Goal: Task Accomplishment & Management: Manage account settings

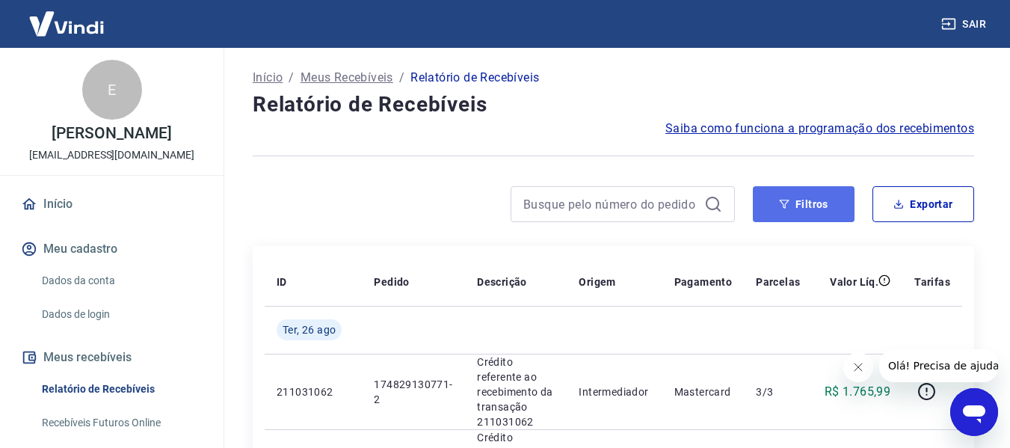
click at [807, 203] on button "Filtros" at bounding box center [804, 204] width 102 height 36
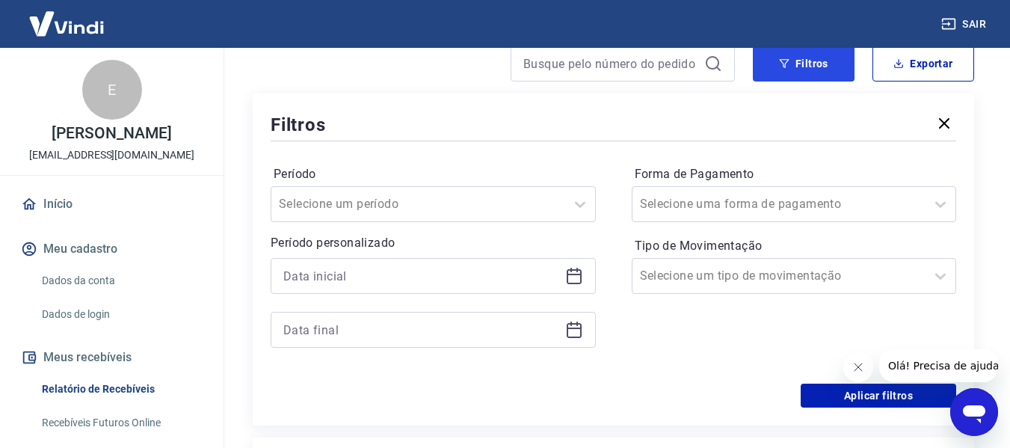
scroll to position [224, 0]
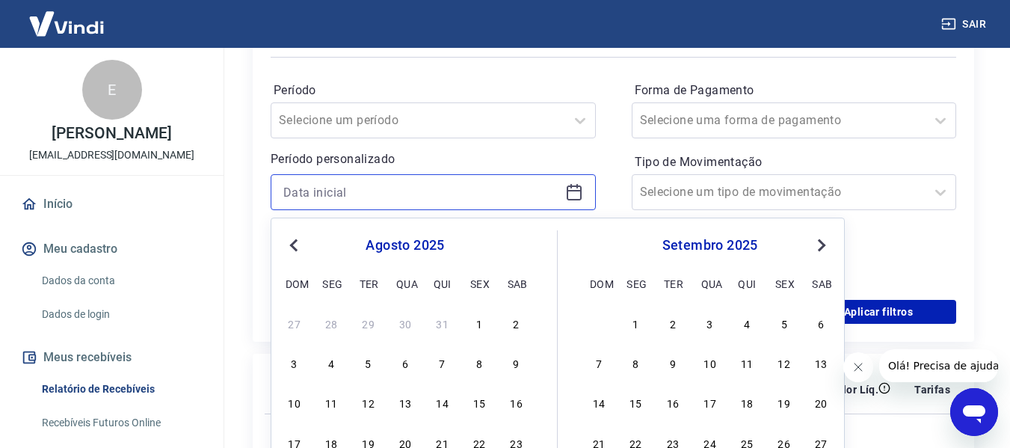
click at [383, 193] on input at bounding box center [421, 192] width 276 height 22
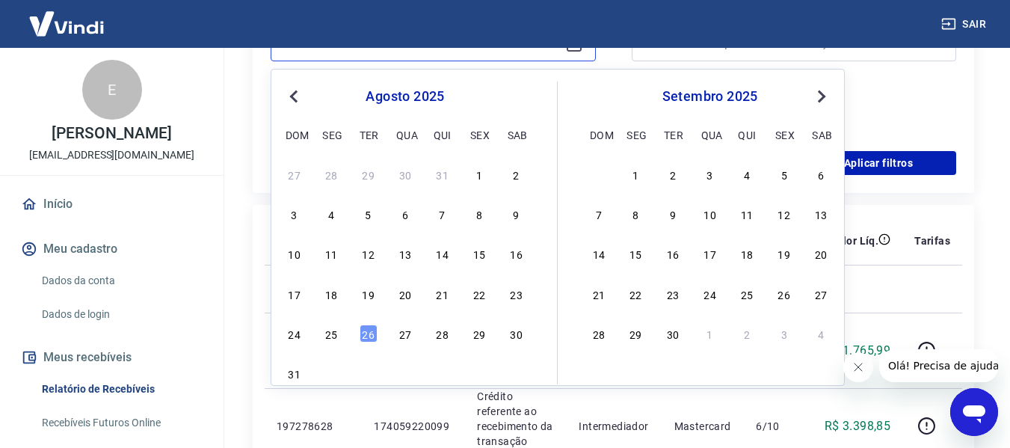
scroll to position [374, 0]
click at [435, 291] on div "21" at bounding box center [442, 293] width 18 height 18
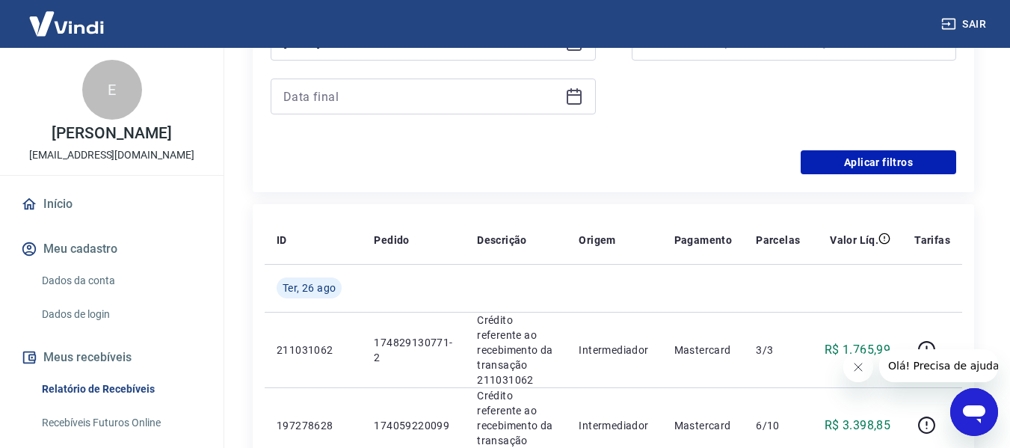
type input "21/08/2025"
click at [454, 100] on input at bounding box center [421, 96] width 276 height 22
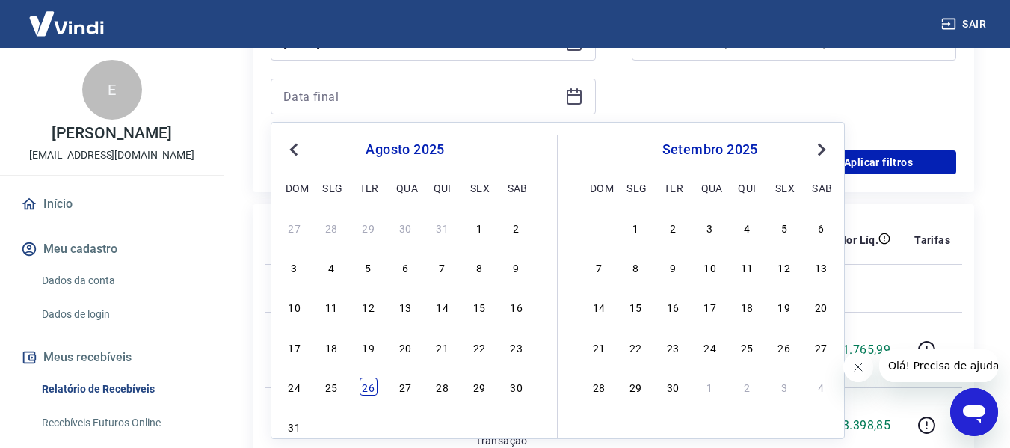
click at [359, 389] on div "26" at bounding box center [368, 386] width 18 height 18
type input "26/08/2025"
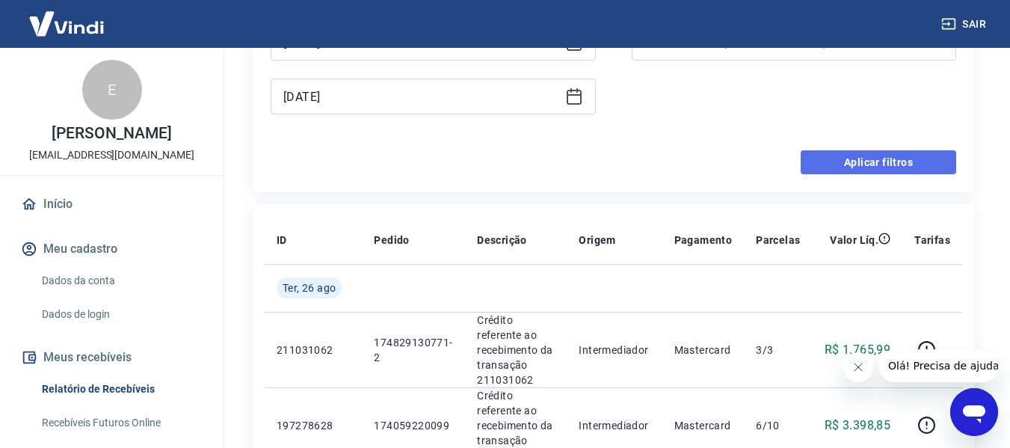
click at [834, 161] on button "Aplicar filtros" at bounding box center [877, 162] width 155 height 24
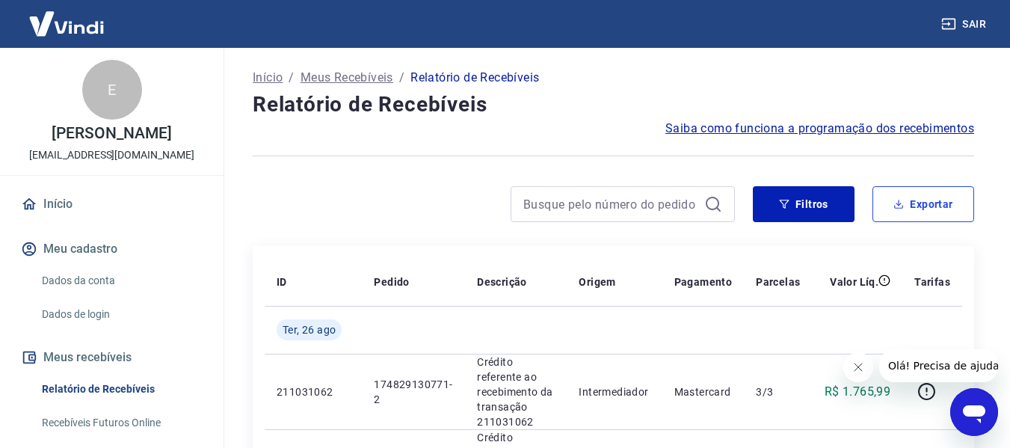
click at [930, 206] on button "Exportar" at bounding box center [923, 204] width 102 height 36
type input "21/08/2025"
type input "26/08/2025"
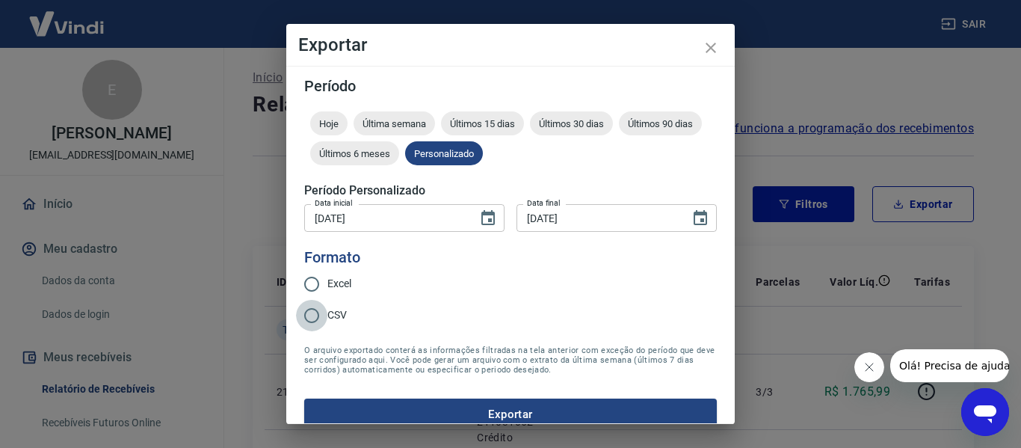
click at [303, 315] on input "CSV" at bounding box center [311, 315] width 31 height 31
radio input "true"
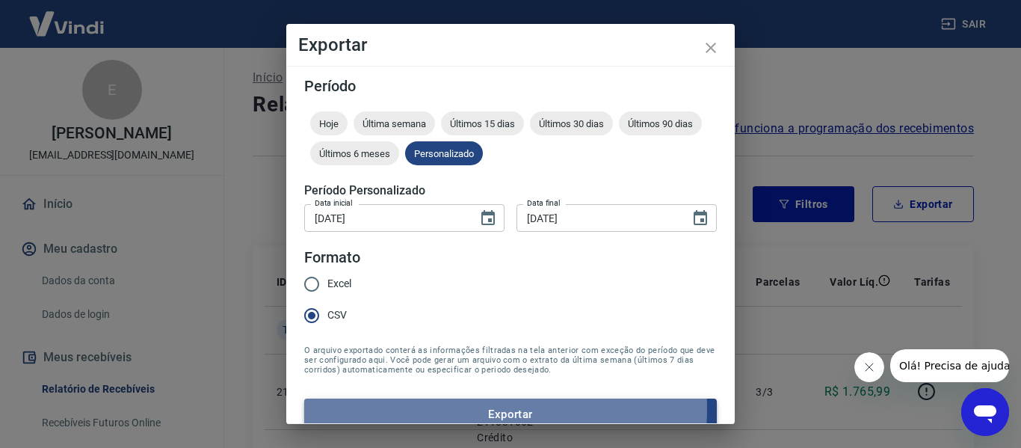
click at [421, 407] on button "Exportar" at bounding box center [510, 413] width 413 height 31
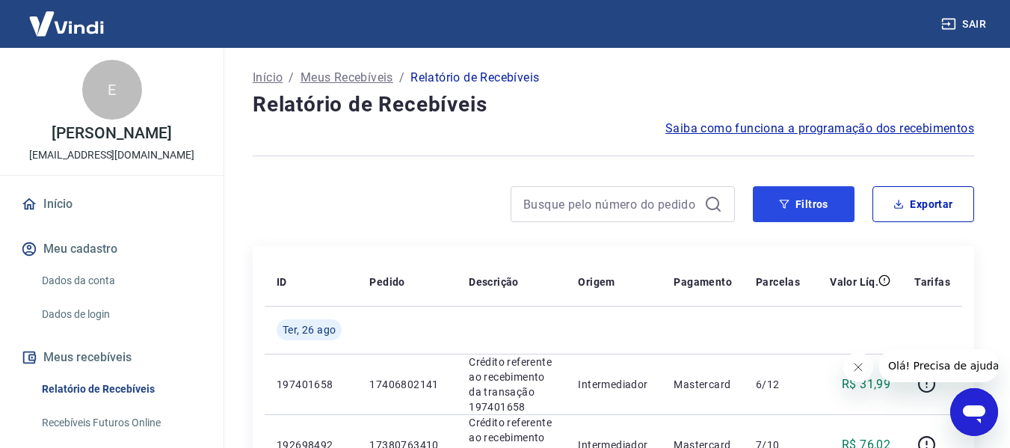
drag, startPoint x: 803, startPoint y: 200, endPoint x: 410, endPoint y: 229, distance: 394.2
click at [803, 201] on button "Filtros" at bounding box center [804, 204] width 102 height 36
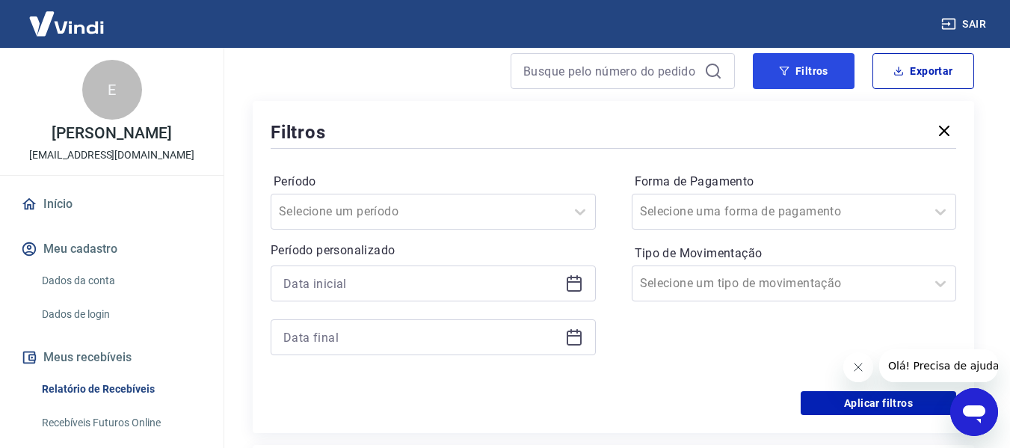
scroll to position [149, 0]
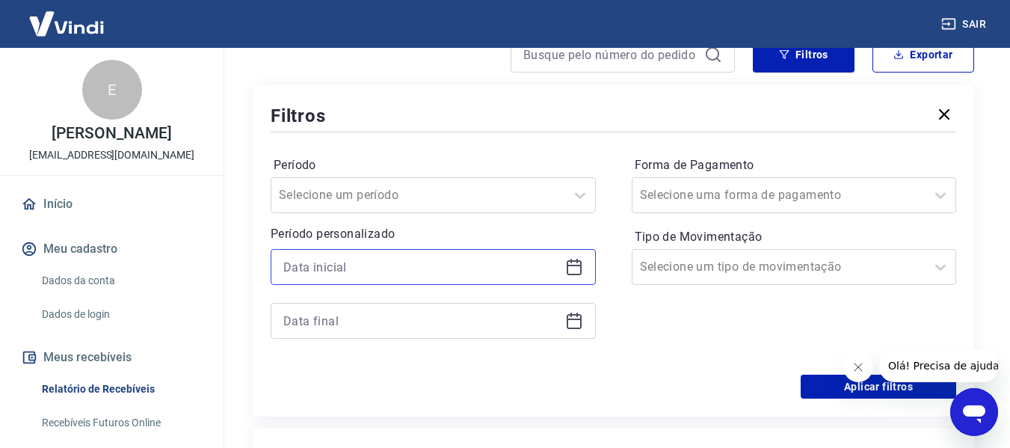
click at [404, 259] on input at bounding box center [421, 267] width 276 height 22
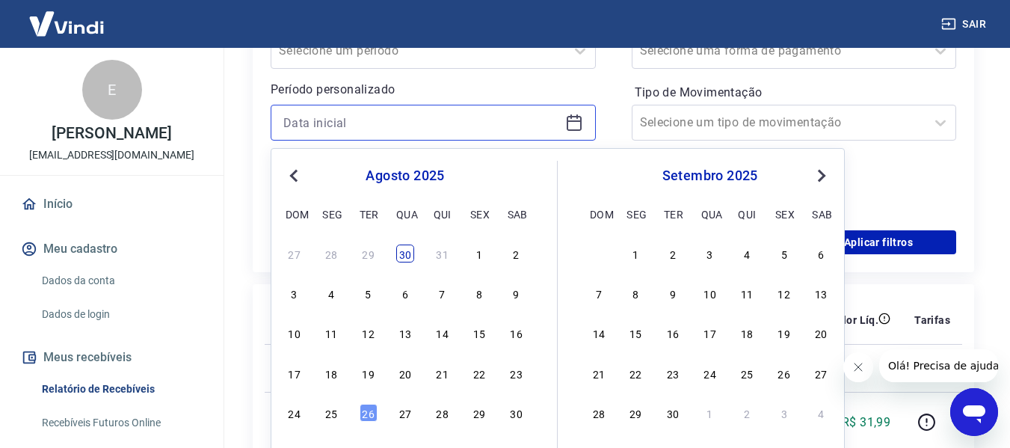
scroll to position [299, 0]
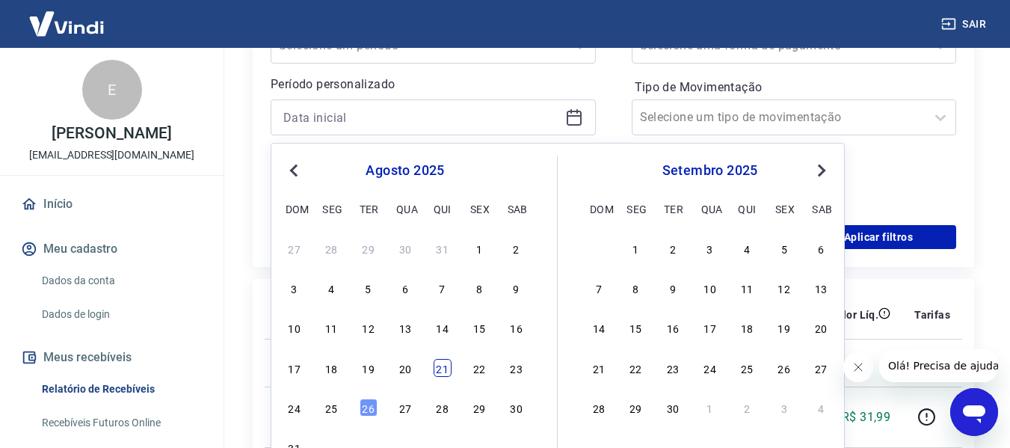
click at [451, 364] on div "21" at bounding box center [442, 368] width 18 height 18
type input "21/08/2025"
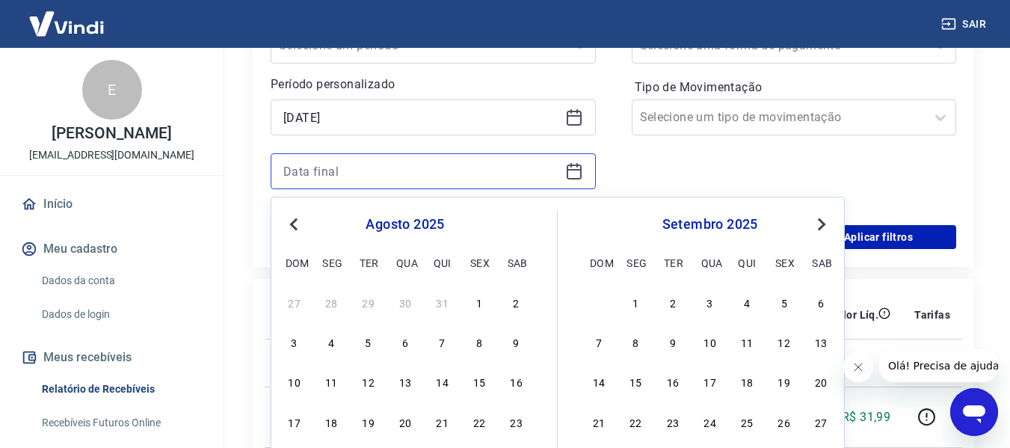
click at [448, 163] on input at bounding box center [421, 171] width 276 height 22
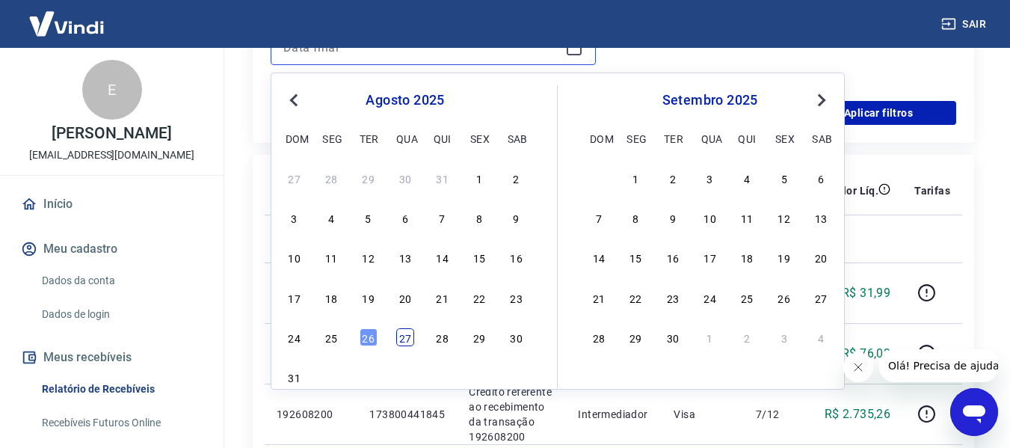
scroll to position [448, 0]
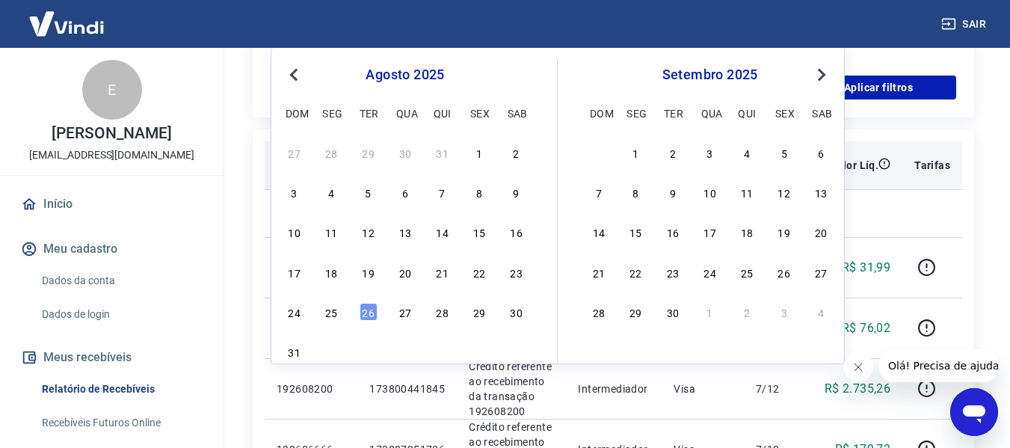
drag, startPoint x: 370, startPoint y: 314, endPoint x: 542, endPoint y: 177, distance: 219.7
click at [369, 314] on div "26" at bounding box center [368, 312] width 18 height 18
type input "26/08/2025"
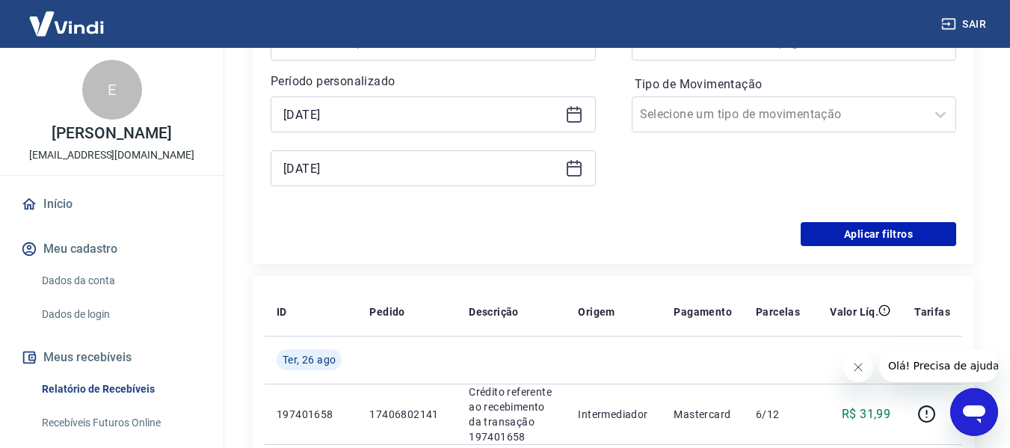
scroll to position [299, 0]
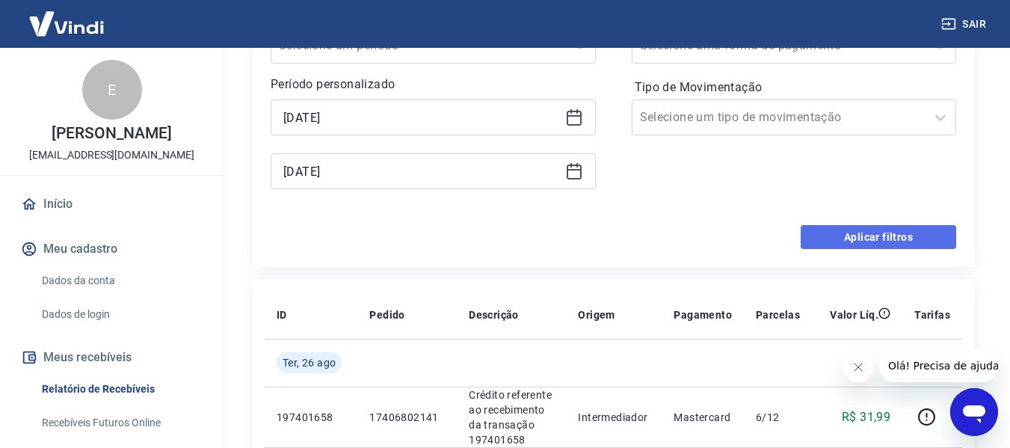
drag, startPoint x: 846, startPoint y: 241, endPoint x: 839, endPoint y: 234, distance: 10.6
click at [839, 234] on button "Aplicar filtros" at bounding box center [877, 237] width 155 height 24
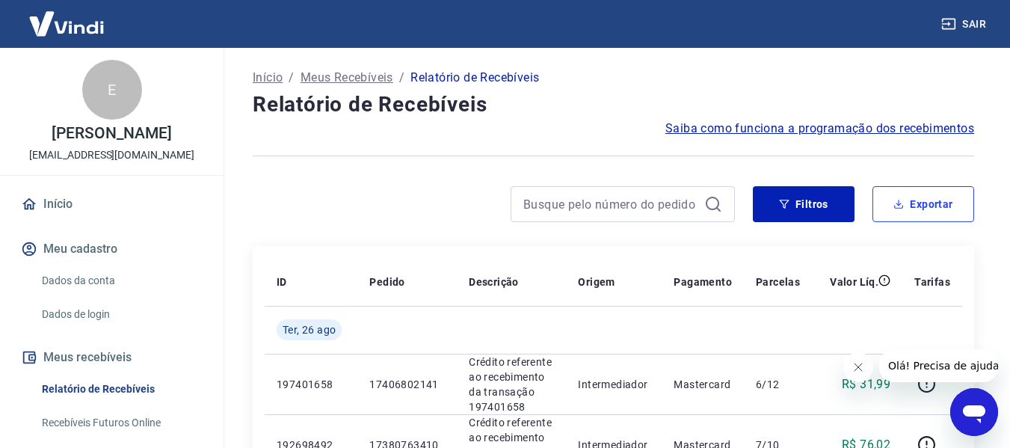
drag, startPoint x: 931, startPoint y: 205, endPoint x: 643, endPoint y: 117, distance: 301.7
click at [931, 203] on button "Exportar" at bounding box center [923, 204] width 102 height 36
type input "21/08/2025"
type input "26/08/2025"
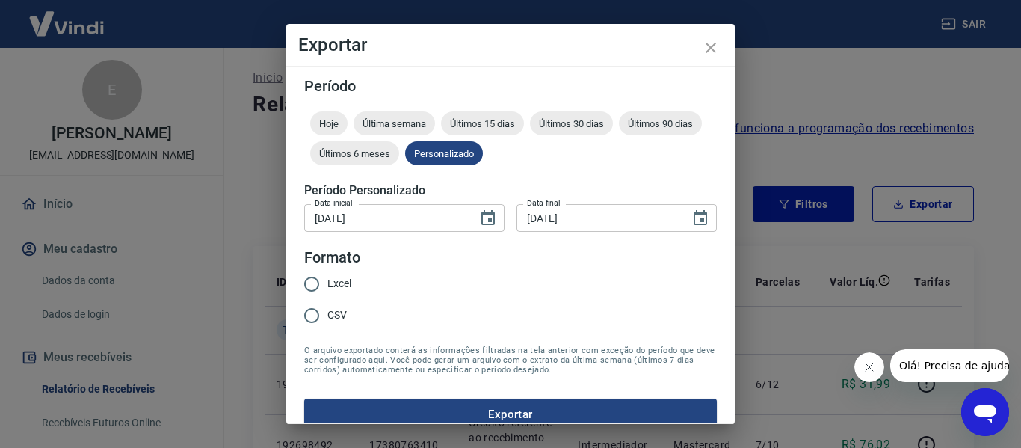
drag, startPoint x: 527, startPoint y: 31, endPoint x: 444, endPoint y: 72, distance: 92.6
click at [654, 28] on h2 "Exportar" at bounding box center [510, 45] width 448 height 42
drag, startPoint x: 448, startPoint y: 43, endPoint x: 559, endPoint y: 67, distance: 113.0
click at [563, 67] on div "Exportar Período Hoje Última semana Últimos 15 dias Últimos 30 dias Últimos 90 …" at bounding box center [510, 224] width 448 height 400
click at [310, 317] on input "CSV" at bounding box center [311, 315] width 31 height 31
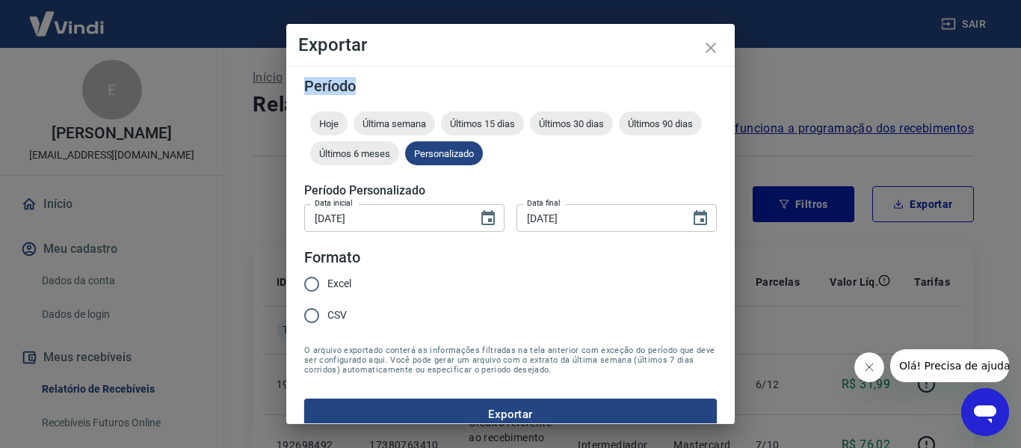
radio input "true"
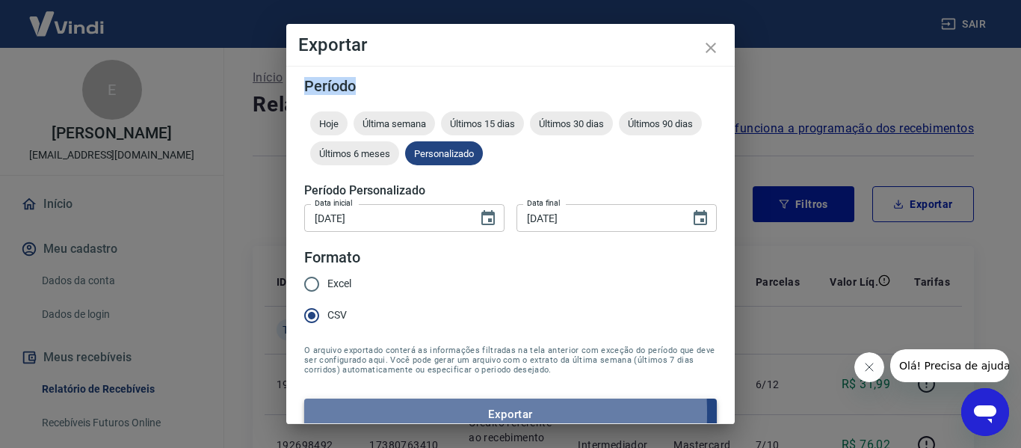
click at [366, 413] on button "Exportar" at bounding box center [510, 413] width 413 height 31
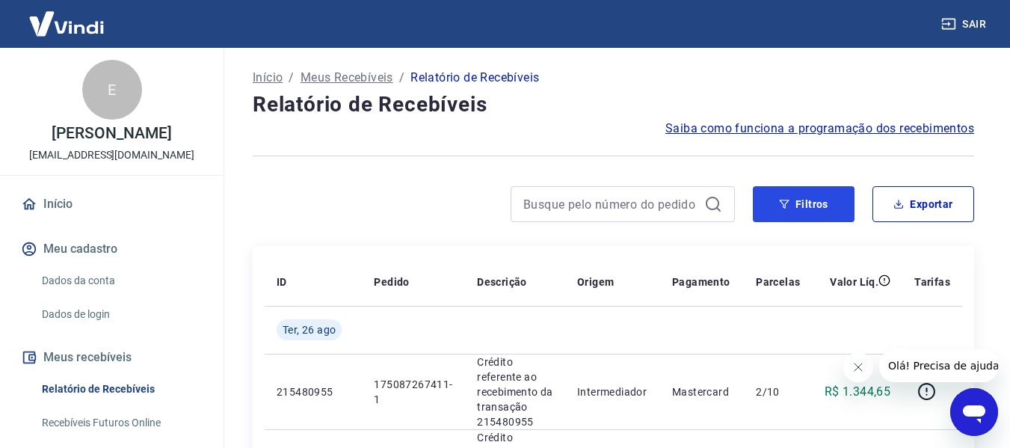
drag, startPoint x: 780, startPoint y: 196, endPoint x: 460, endPoint y: 215, distance: 320.5
click at [780, 196] on button "Filtros" at bounding box center [804, 204] width 102 height 36
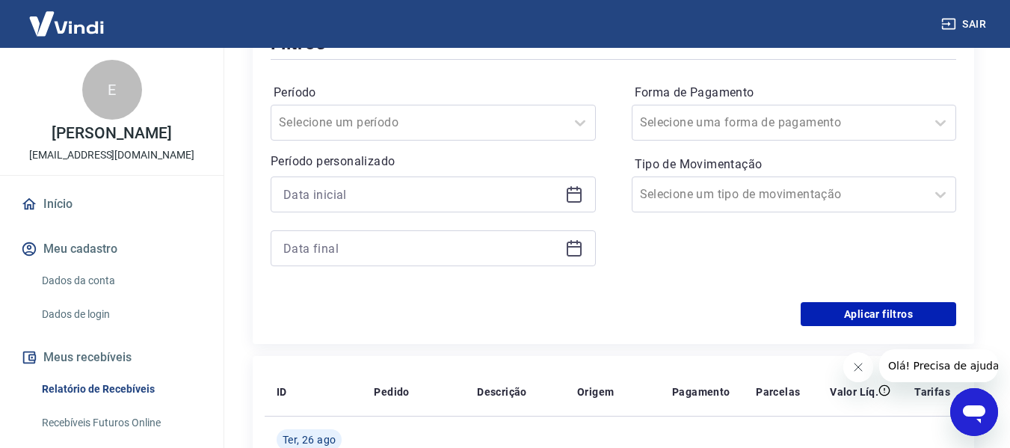
scroll to position [224, 0]
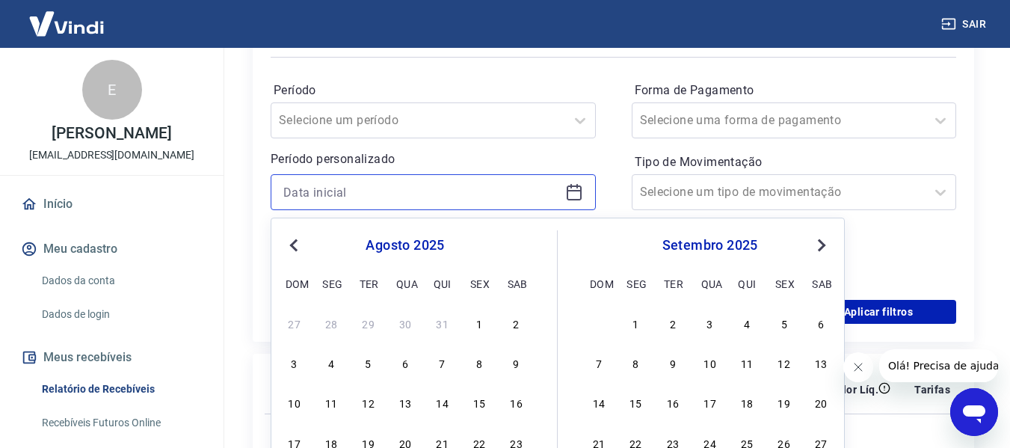
click at [446, 191] on input at bounding box center [421, 192] width 276 height 22
click at [443, 442] on div "21" at bounding box center [442, 442] width 18 height 18
type input "21/08/2025"
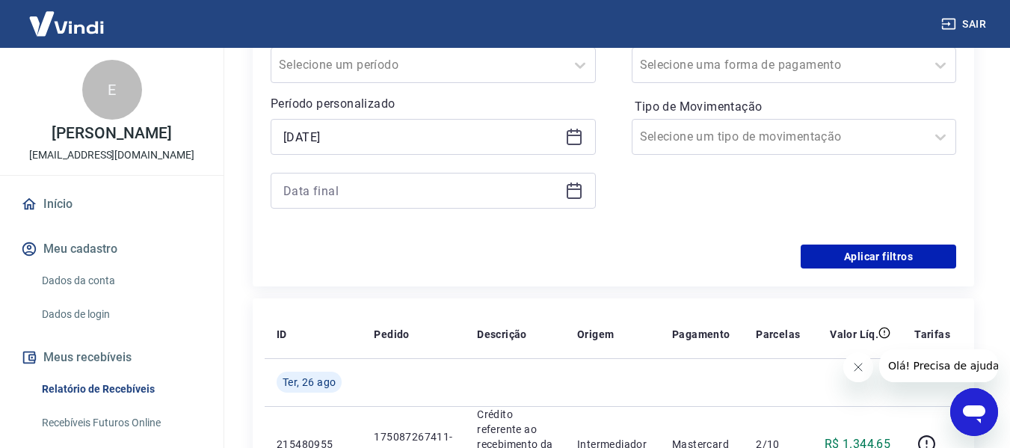
scroll to position [374, 0]
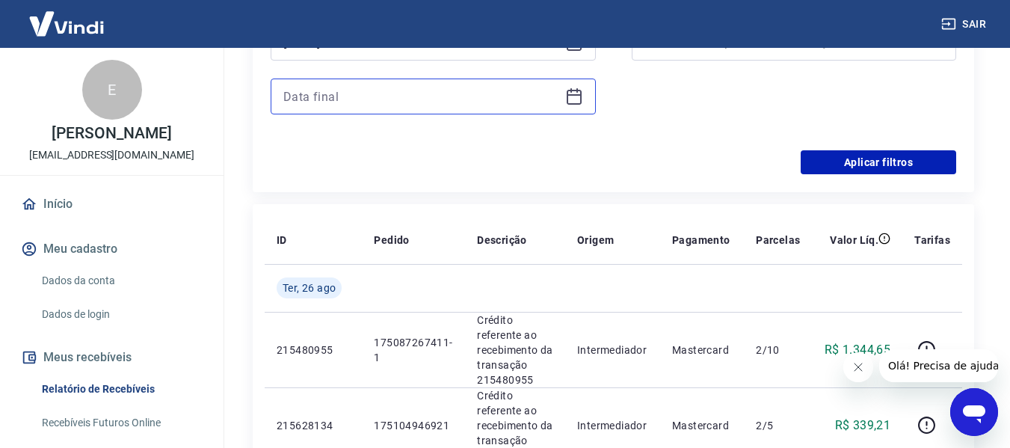
click at [421, 101] on input at bounding box center [421, 96] width 276 height 22
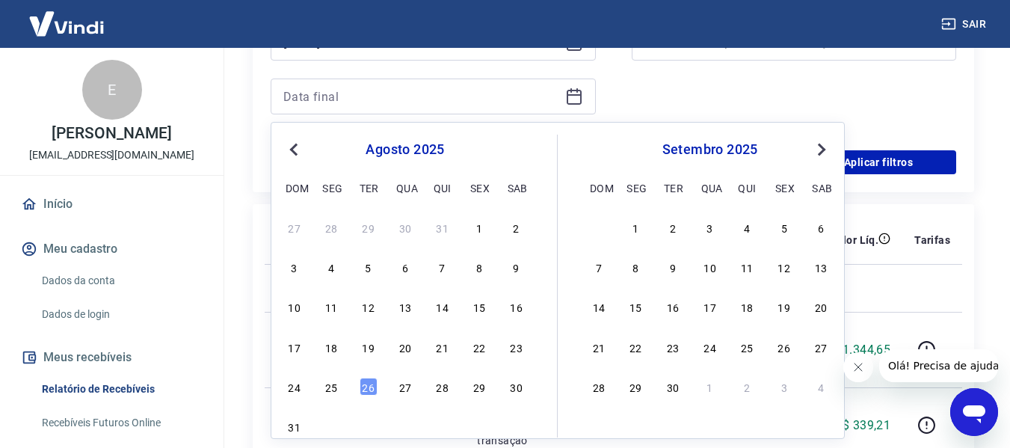
drag, startPoint x: 371, startPoint y: 389, endPoint x: 853, endPoint y: 174, distance: 527.9
click at [369, 389] on div "26" at bounding box center [368, 386] width 18 height 18
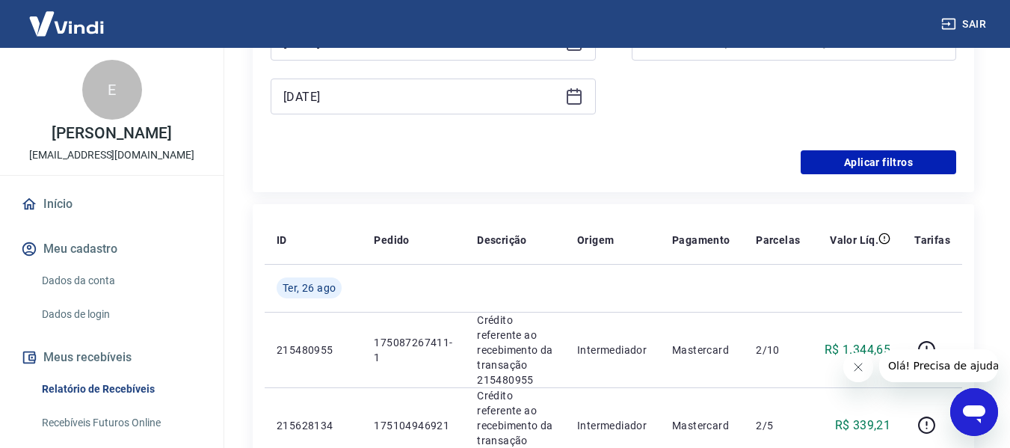
type input "26/08/2025"
click at [844, 161] on button "Aplicar filtros" at bounding box center [877, 162] width 155 height 24
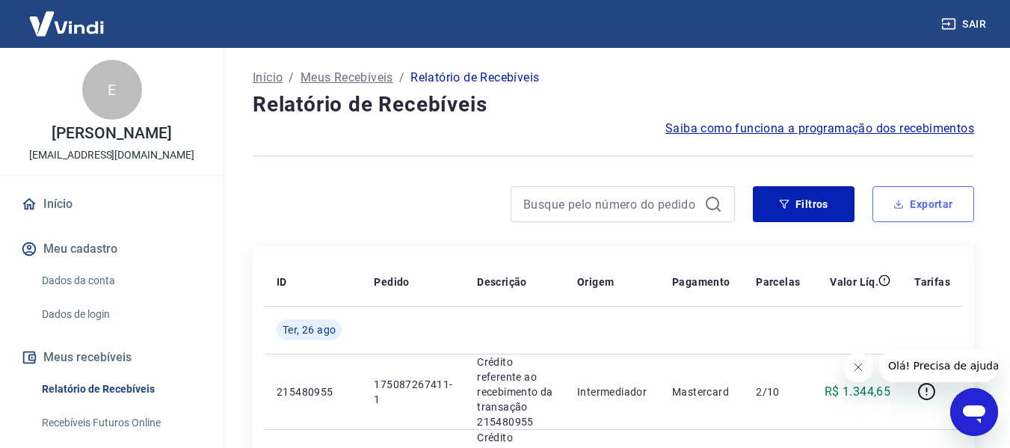
click at [896, 207] on icon "button" at bounding box center [898, 204] width 10 height 10
type input "21/08/2025"
type input "26/08/2025"
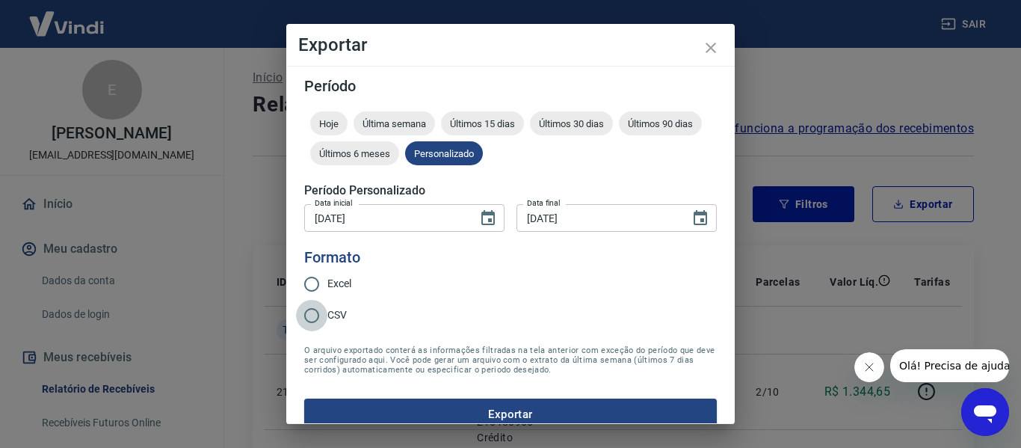
click at [303, 319] on input "CSV" at bounding box center [311, 315] width 31 height 31
radio input "true"
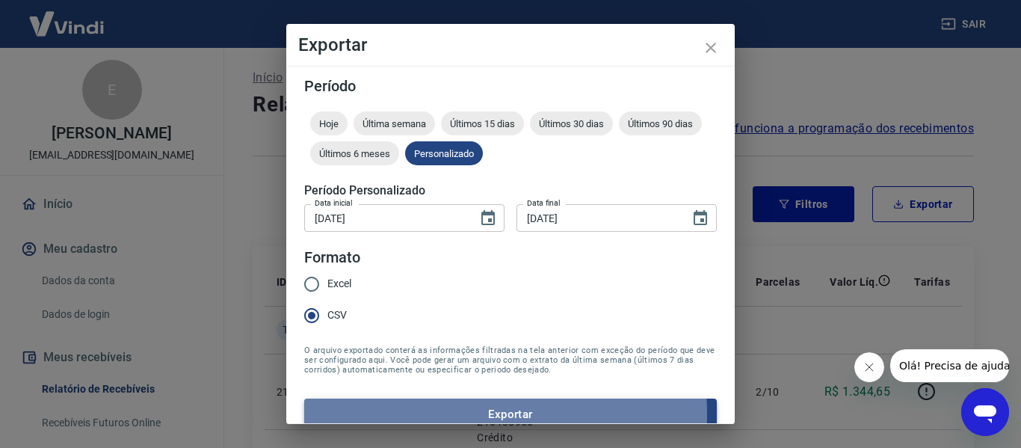
click at [419, 414] on button "Exportar" at bounding box center [510, 413] width 413 height 31
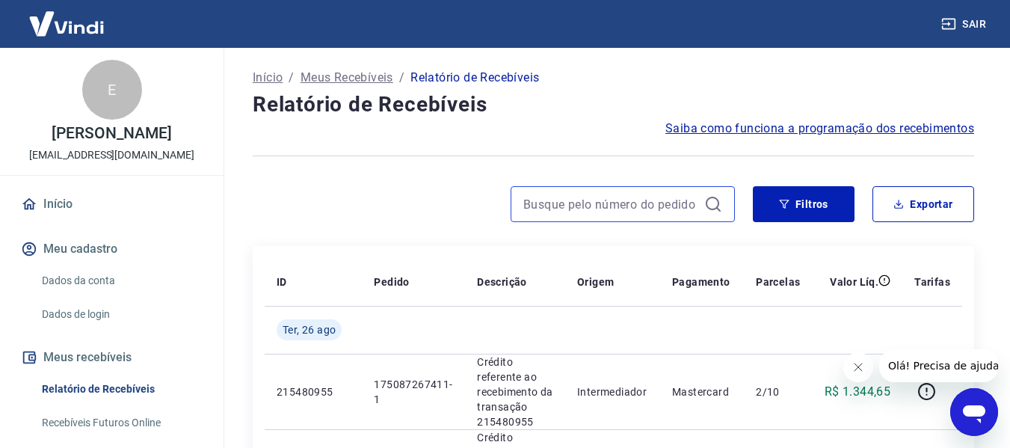
click at [604, 201] on input at bounding box center [610, 204] width 175 height 22
paste input "173886630843"
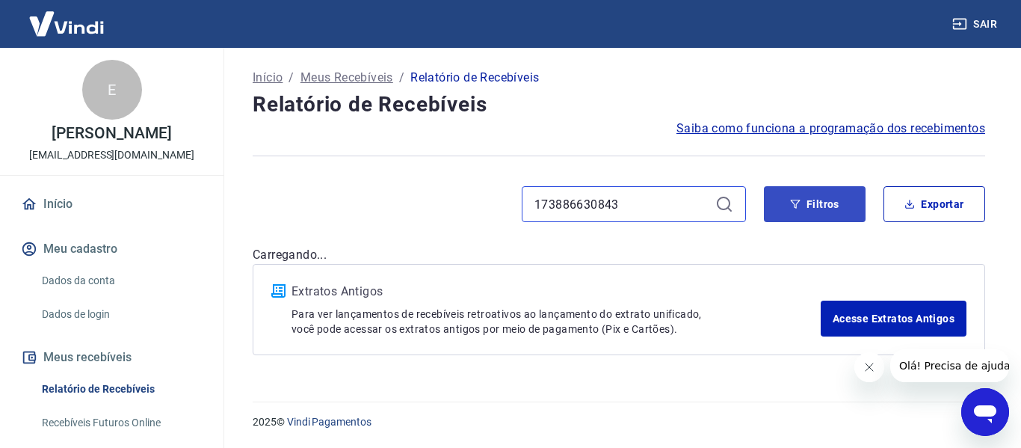
type input "173886630843"
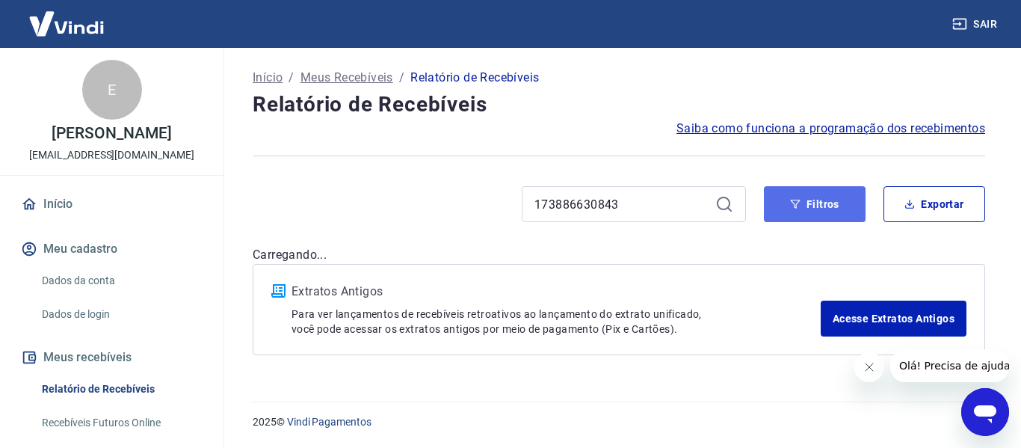
click at [795, 209] on icon "button" at bounding box center [795, 204] width 10 height 10
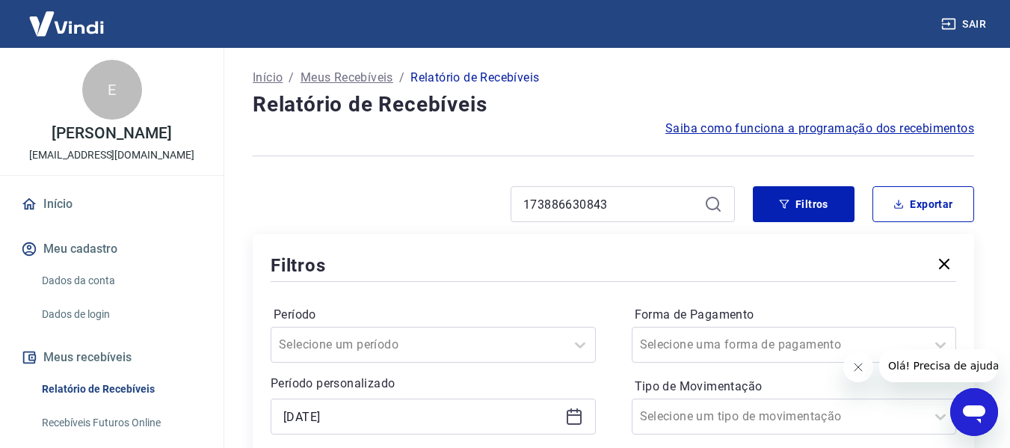
click at [711, 201] on icon at bounding box center [713, 204] width 18 height 18
click at [943, 259] on icon "button" at bounding box center [944, 264] width 18 height 18
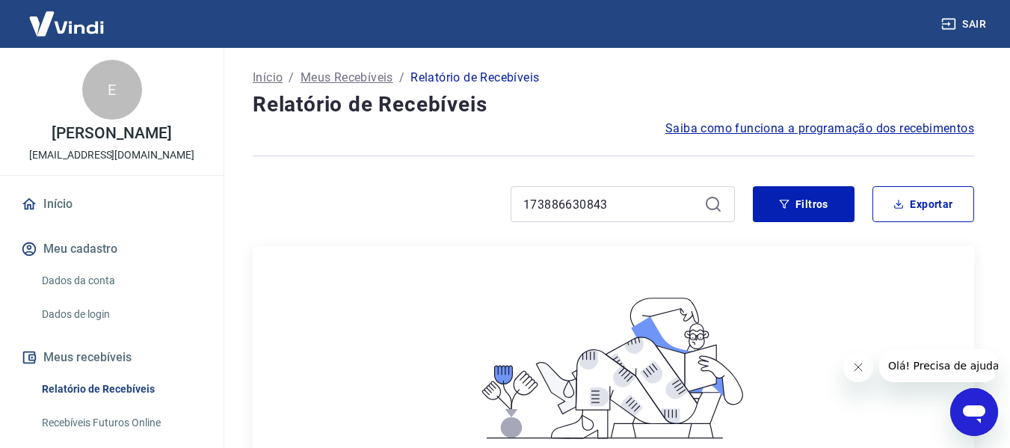
click at [713, 203] on icon at bounding box center [713, 204] width 18 height 18
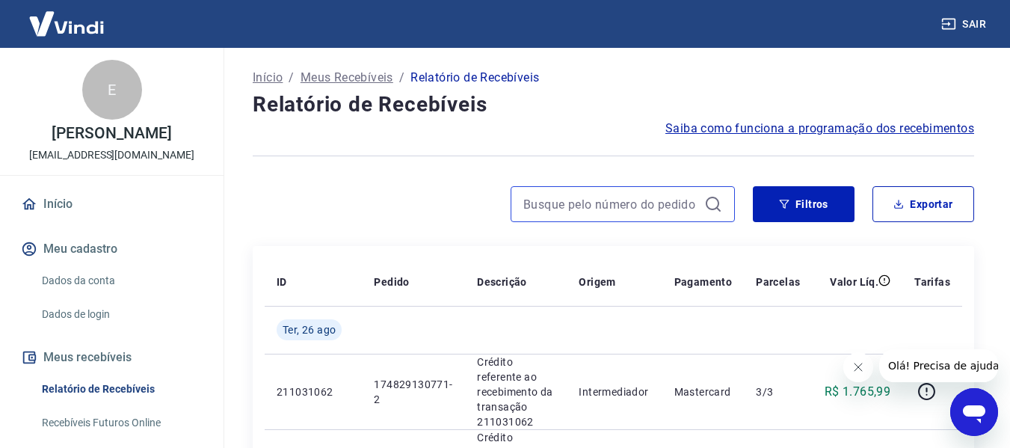
click at [644, 204] on input at bounding box center [610, 204] width 175 height 22
paste input "[EMAIL_ADDRESS][DOMAIN_NAME]"
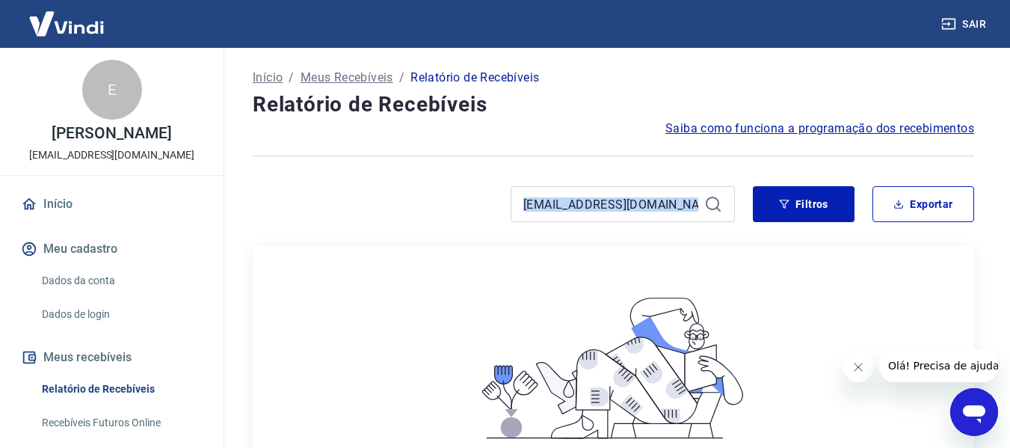
drag, startPoint x: 704, startPoint y: 206, endPoint x: 332, endPoint y: 206, distance: 372.2
click at [332, 206] on div "[EMAIL_ADDRESS][DOMAIN_NAME]" at bounding box center [494, 204] width 482 height 36
click at [631, 209] on input "[EMAIL_ADDRESS][DOMAIN_NAME]" at bounding box center [610, 204] width 175 height 22
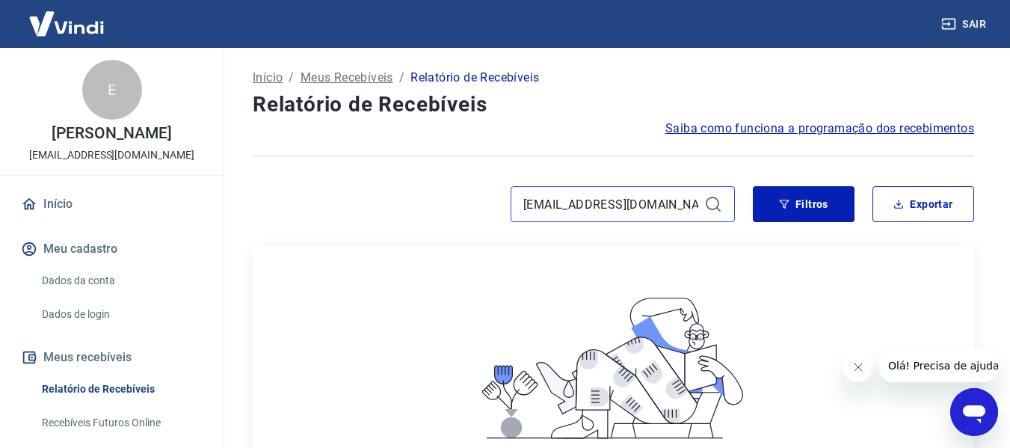
paste input "173886630843"
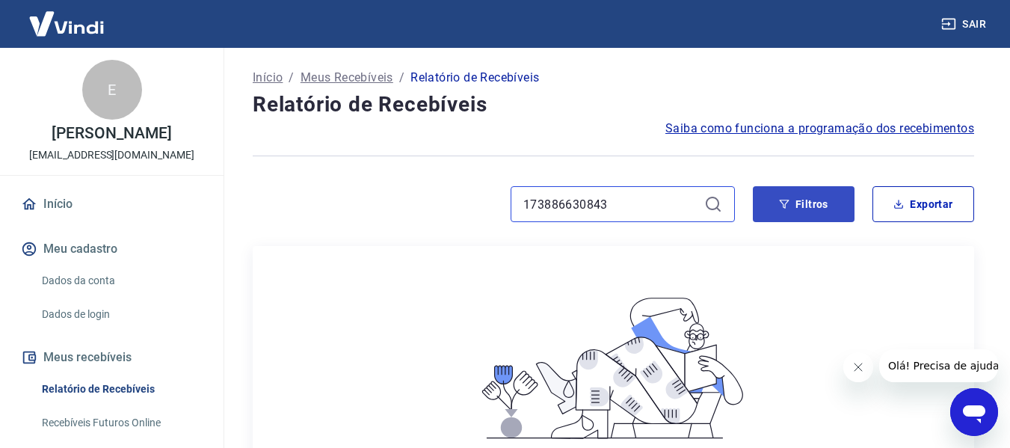
type input "173886630843"
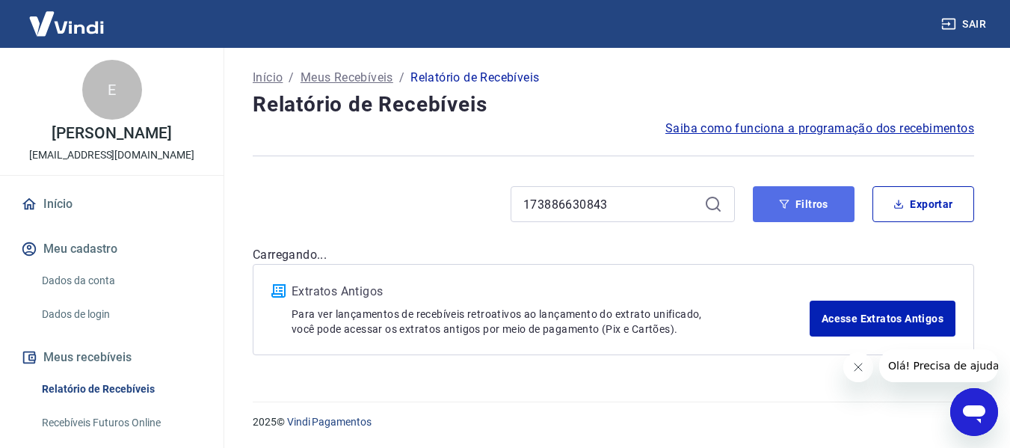
click at [777, 192] on button "Filtros" at bounding box center [804, 204] width 102 height 36
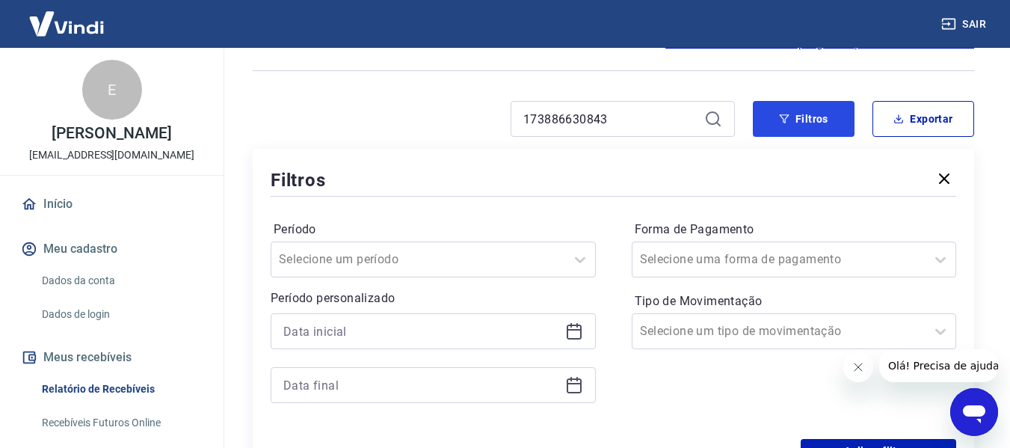
scroll to position [40, 0]
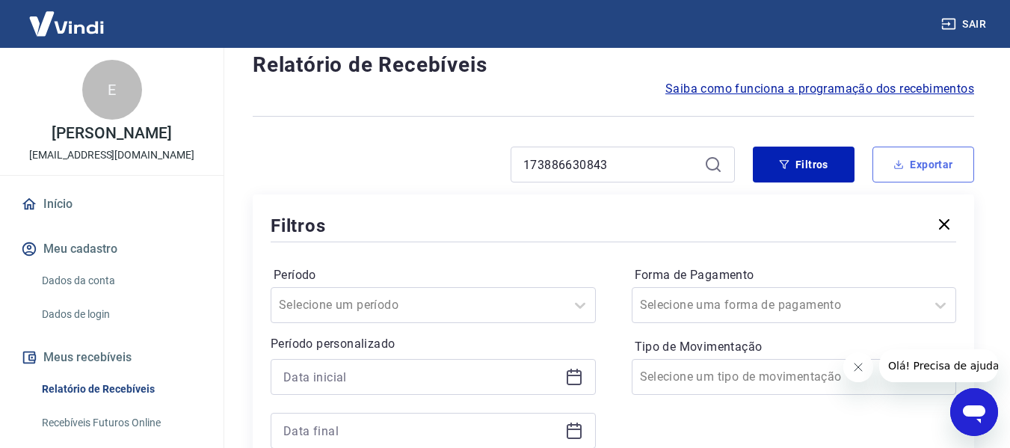
click at [904, 168] on icon "button" at bounding box center [898, 164] width 10 height 10
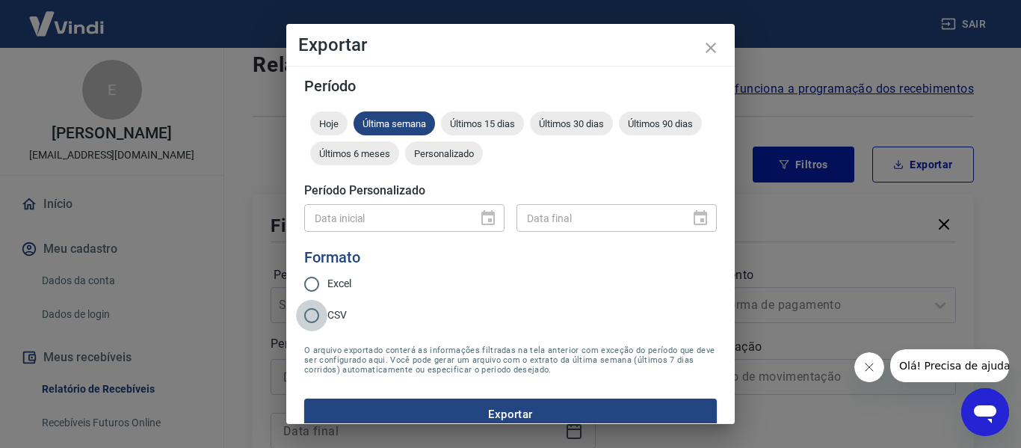
click at [308, 318] on input "CSV" at bounding box center [311, 315] width 31 height 31
radio input "true"
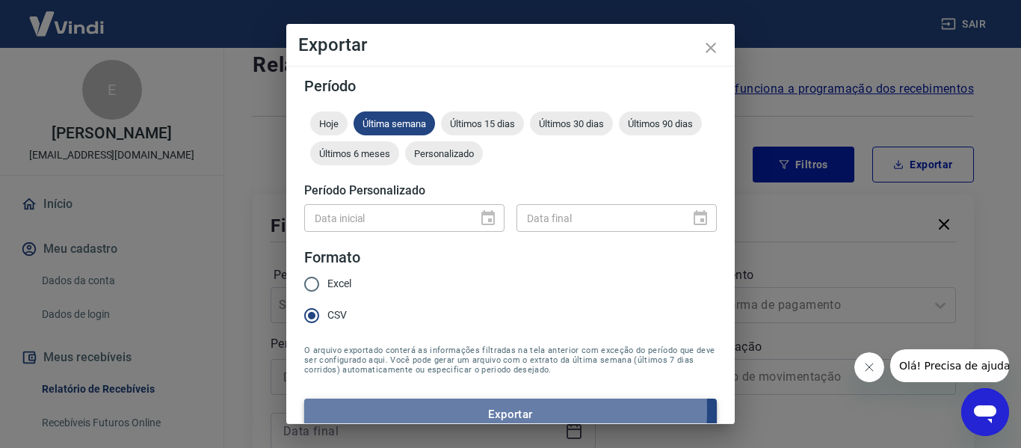
click at [383, 409] on button "Exportar" at bounding box center [510, 413] width 413 height 31
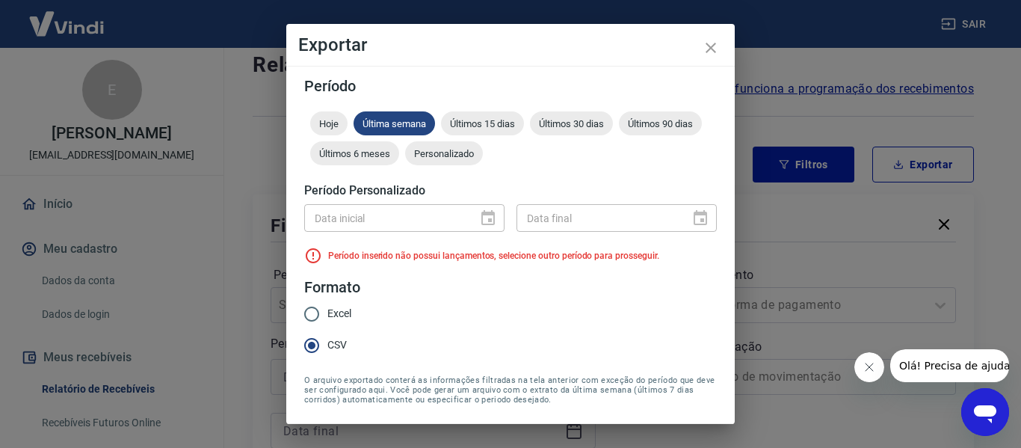
click at [809, 214] on div "Exportar Período Hoje Última semana Últimos 15 dias Últimos 30 dias Últimos 90 …" at bounding box center [510, 224] width 1021 height 448
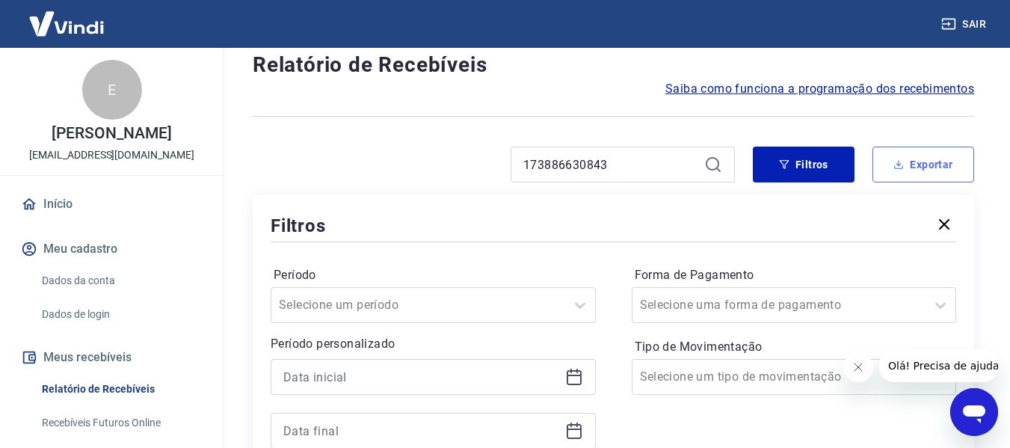
click at [895, 171] on button "Exportar" at bounding box center [923, 164] width 102 height 36
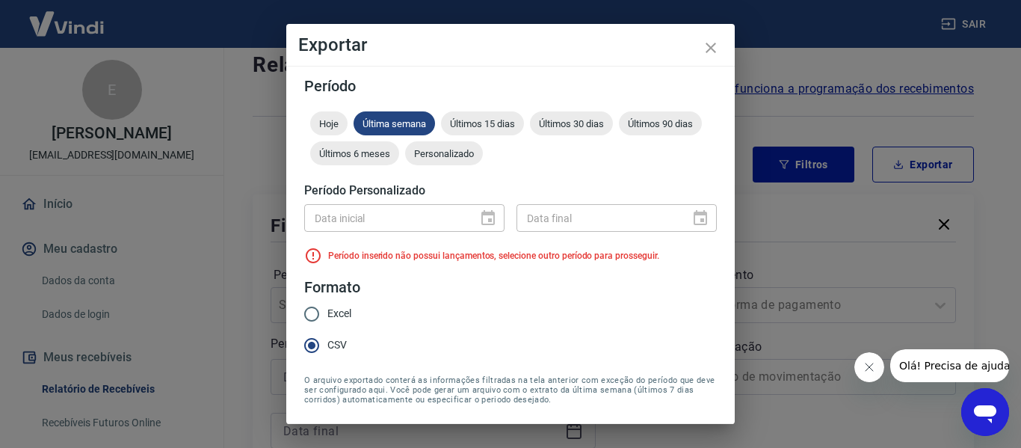
click at [481, 218] on div "Data inicial" at bounding box center [404, 218] width 200 height 28
click at [399, 158] on span "Últimos 6 meses" at bounding box center [354, 153] width 89 height 11
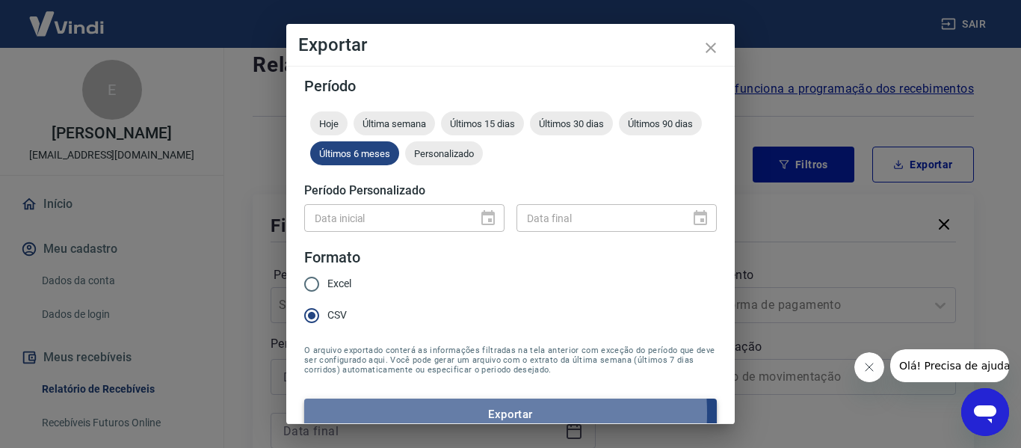
click at [480, 413] on button "Exportar" at bounding box center [510, 413] width 413 height 31
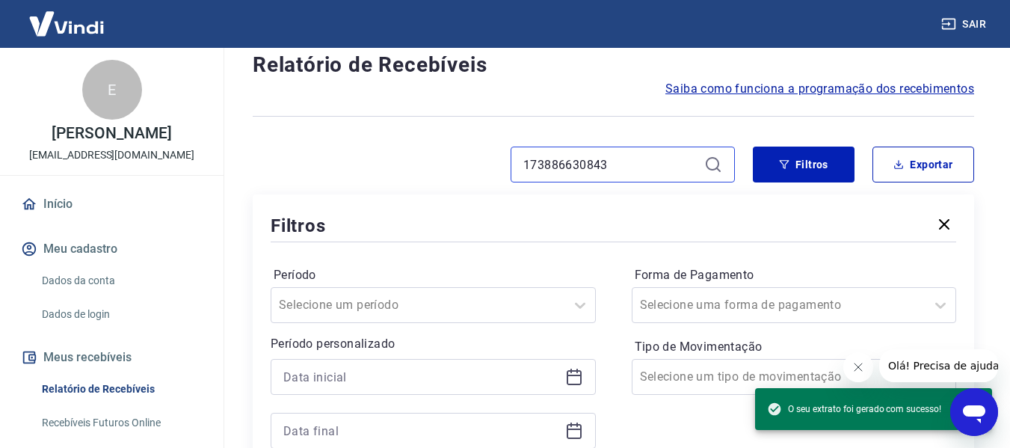
click at [650, 171] on input "173886630843" at bounding box center [610, 164] width 175 height 22
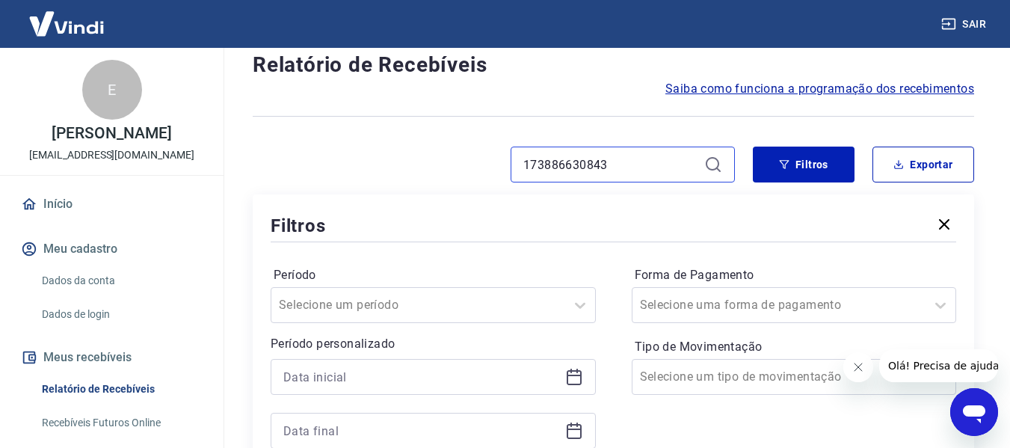
click at [650, 171] on input "173886630843" at bounding box center [610, 164] width 175 height 22
paste input "927302064"
type input "173927302064"
click at [711, 166] on icon at bounding box center [713, 164] width 18 height 18
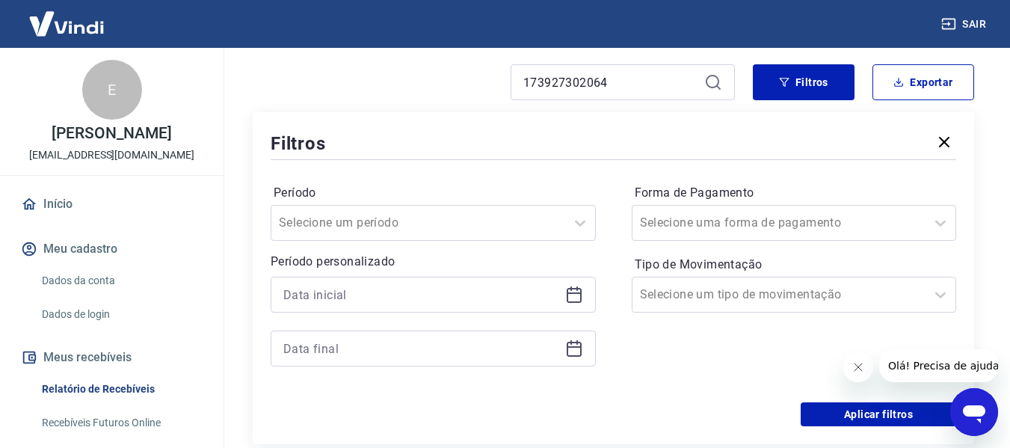
scroll to position [40, 0]
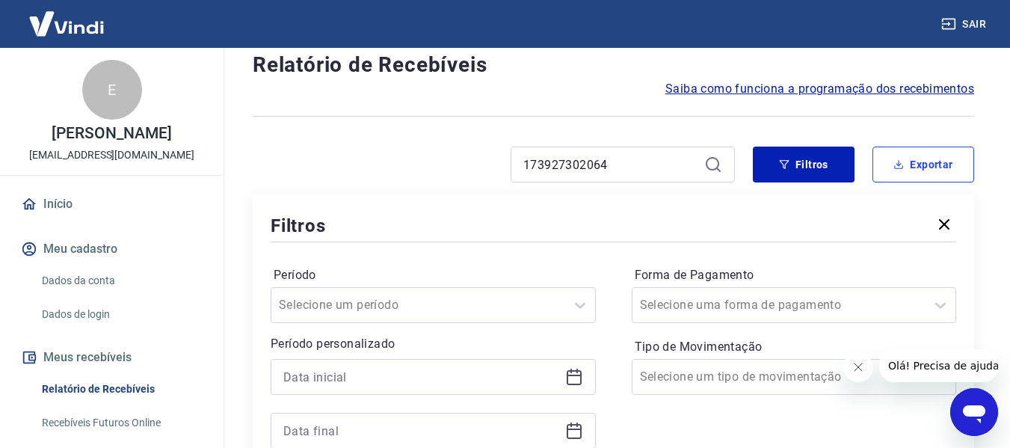
drag, startPoint x: 933, startPoint y: 162, endPoint x: 916, endPoint y: 158, distance: 17.6
click at [932, 162] on button "Exportar" at bounding box center [923, 164] width 102 height 36
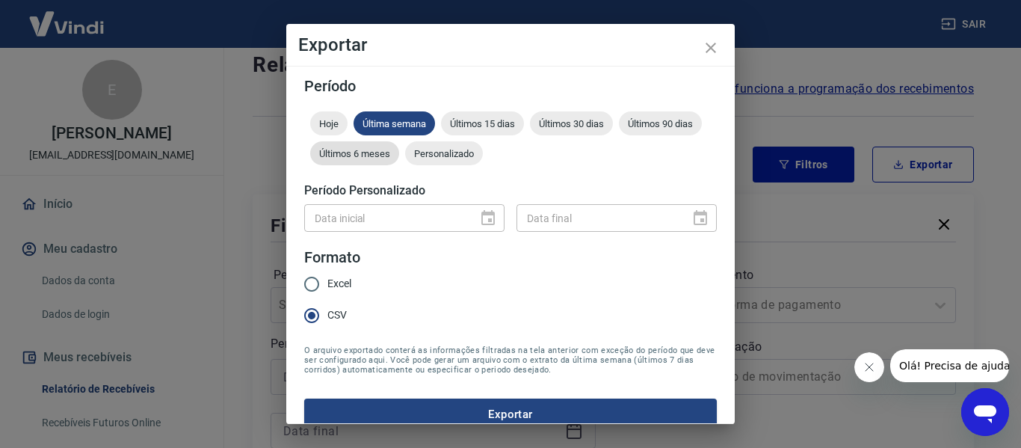
click at [399, 157] on span "Últimos 6 meses" at bounding box center [354, 153] width 89 height 11
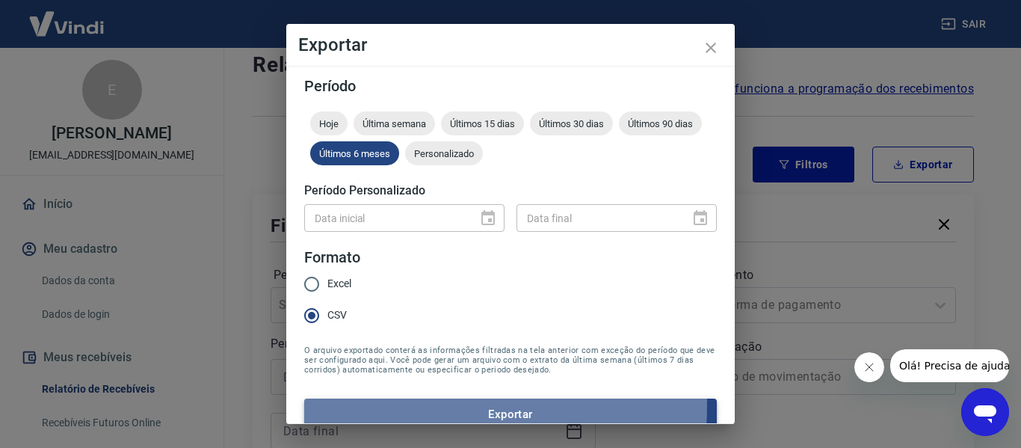
click at [423, 406] on button "Exportar" at bounding box center [510, 413] width 413 height 31
